Goal: Obtain resource: Obtain resource

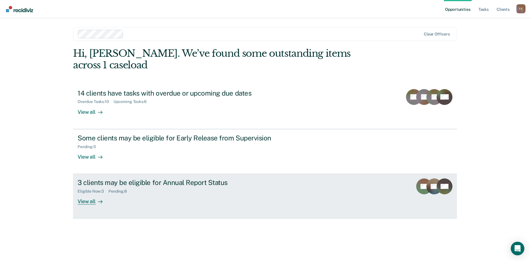
click at [86, 193] on div "View all" at bounding box center [94, 198] width 32 height 11
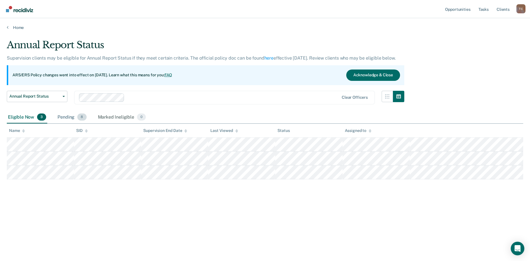
click at [66, 117] on div "Pending 8" at bounding box center [71, 117] width 31 height 12
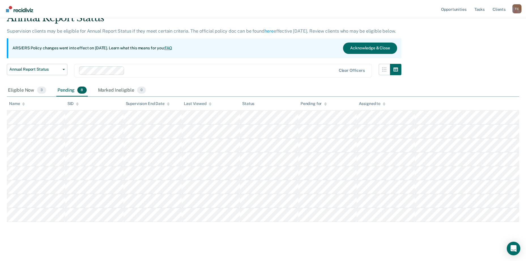
scroll to position [29, 0]
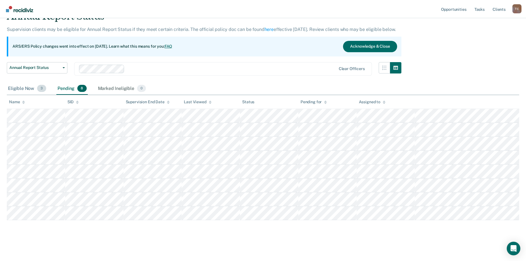
click at [28, 87] on div "Eligible Now 3" at bounding box center [27, 88] width 40 height 12
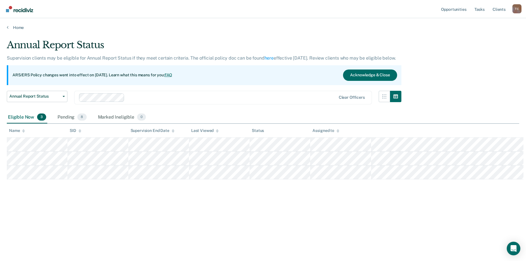
scroll to position [0, 0]
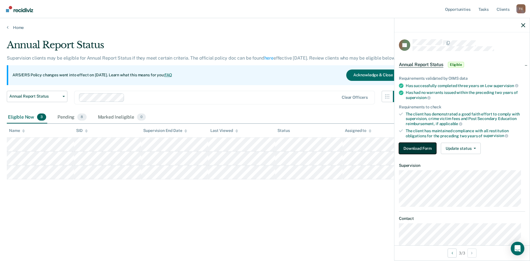
click at [416, 146] on button "Download Form" at bounding box center [417, 147] width 37 height 11
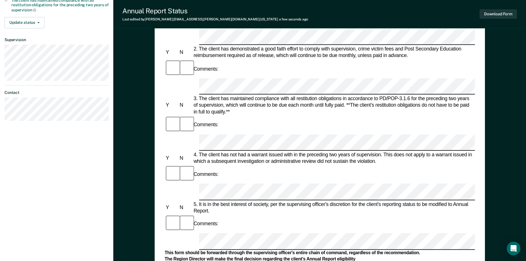
scroll to position [113, 0]
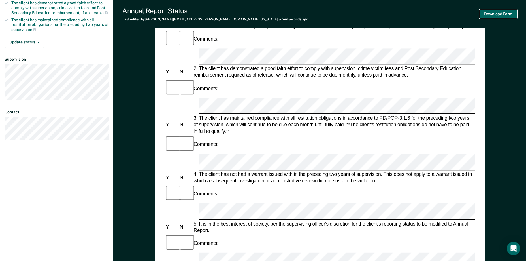
click at [489, 14] on button "Download Form" at bounding box center [497, 13] width 37 height 9
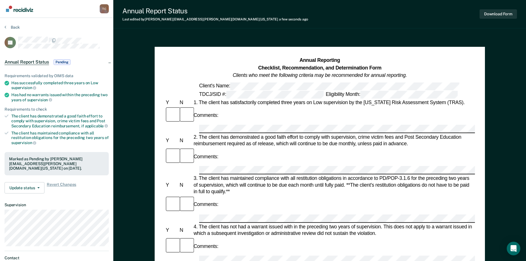
scroll to position [0, 0]
click at [105, 7] on div "T C" at bounding box center [104, 9] width 9 height 9
click at [10, 27] on button "Back" at bounding box center [12, 27] width 15 height 5
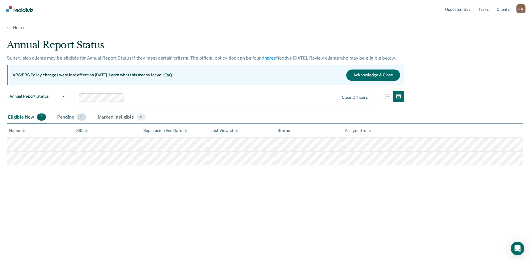
click at [70, 117] on div "Pending 9" at bounding box center [71, 117] width 31 height 12
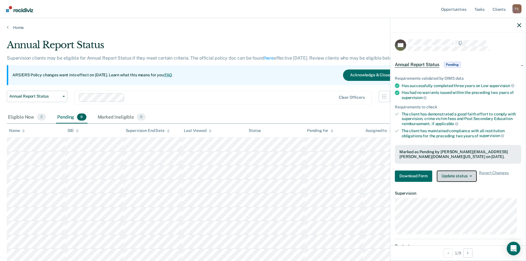
click at [441, 174] on button "Update status" at bounding box center [457, 175] width 40 height 11
click at [411, 176] on button "Download Form" at bounding box center [413, 175] width 37 height 11
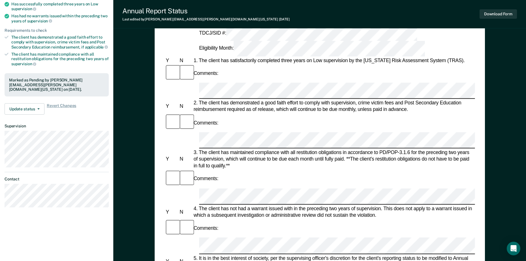
scroll to position [85, 0]
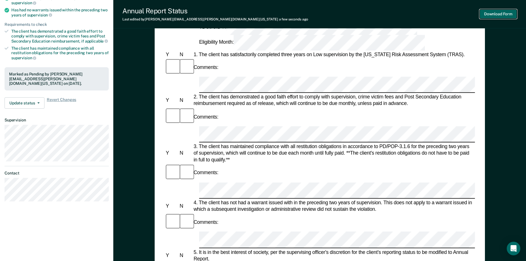
click at [498, 14] on button "Download Form" at bounding box center [497, 13] width 37 height 9
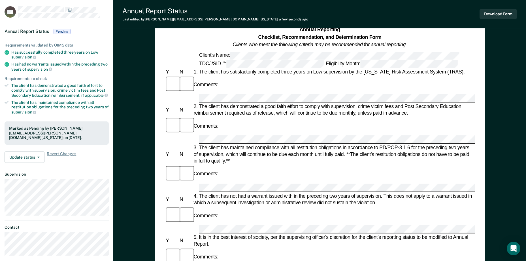
scroll to position [0, 0]
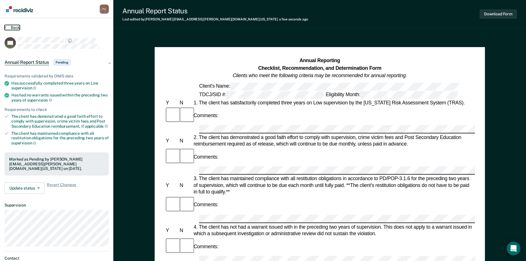
click at [15, 26] on button "Back" at bounding box center [12, 27] width 15 height 5
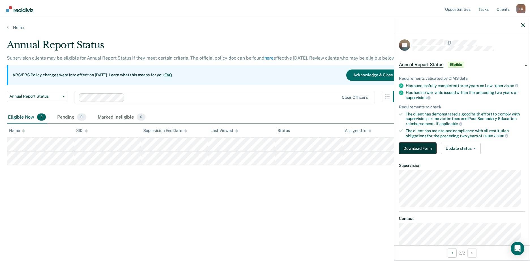
click at [410, 144] on button "Download Form" at bounding box center [417, 147] width 37 height 11
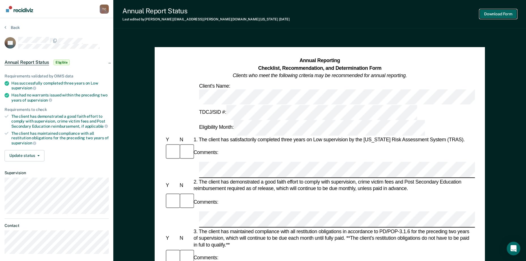
click at [491, 11] on button "Download Form" at bounding box center [497, 13] width 37 height 9
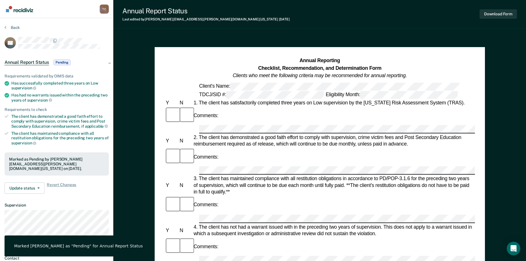
click at [331, 28] on div "Annual Report Status Last edited by [PERSON_NAME][EMAIL_ADDRESS][PERSON_NAME][D…" at bounding box center [319, 14] width 413 height 28
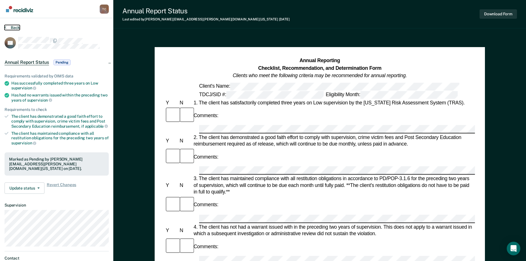
click at [15, 26] on button "Back" at bounding box center [12, 27] width 15 height 5
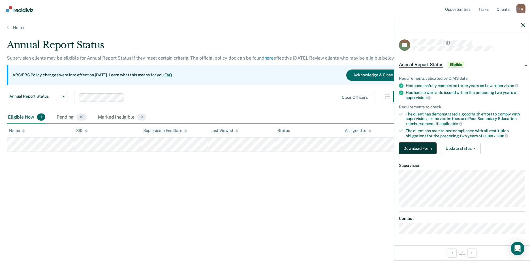
click at [424, 146] on button "Download Form" at bounding box center [417, 147] width 37 height 11
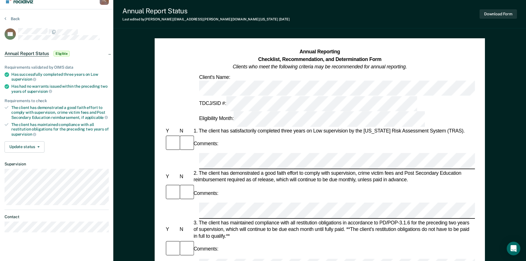
scroll to position [142, 0]
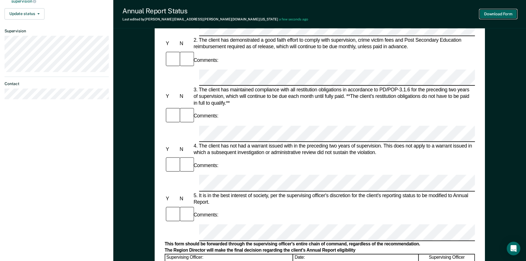
click at [502, 14] on button "Download Form" at bounding box center [497, 13] width 37 height 9
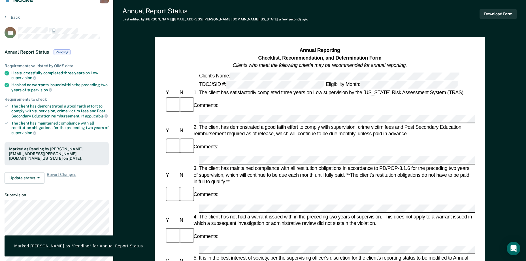
scroll to position [0, 0]
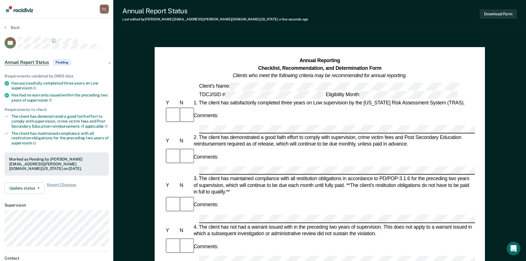
click at [357, 21] on div "Annual Report Status Last edited by [PERSON_NAME][EMAIL_ADDRESS][PERSON_NAME][D…" at bounding box center [319, 14] width 413 height 28
click at [494, 14] on button "Download Form" at bounding box center [497, 13] width 37 height 9
click at [16, 28] on button "Back" at bounding box center [12, 27] width 15 height 5
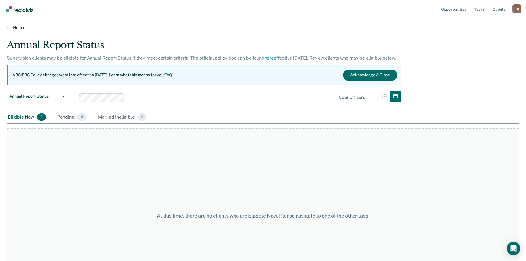
click at [18, 27] on link "Home" at bounding box center [263, 27] width 512 height 5
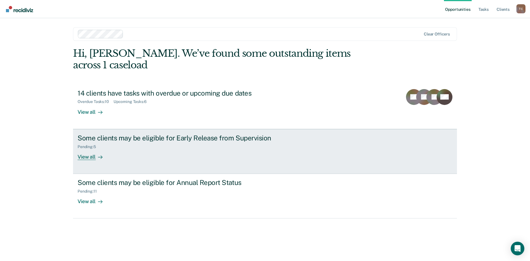
click at [87, 149] on div "View all" at bounding box center [94, 154] width 32 height 11
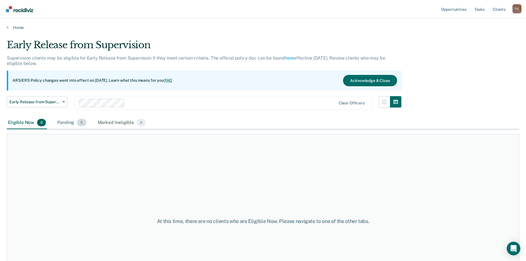
click at [68, 121] on div "Pending 5" at bounding box center [71, 122] width 31 height 12
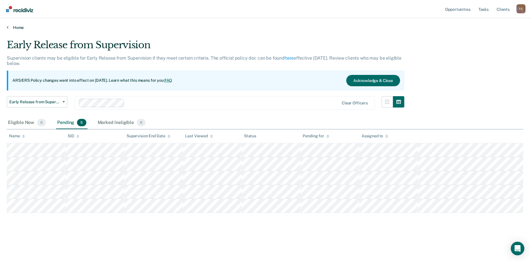
click at [20, 27] on link "Home" at bounding box center [265, 27] width 517 height 5
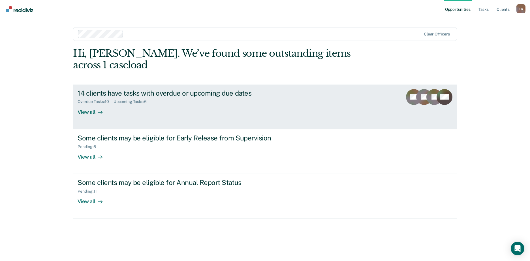
click at [82, 104] on div "View all" at bounding box center [94, 109] width 32 height 11
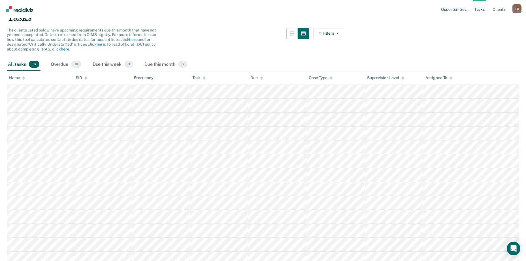
scroll to position [117, 0]
